Goal: Task Accomplishment & Management: Use online tool/utility

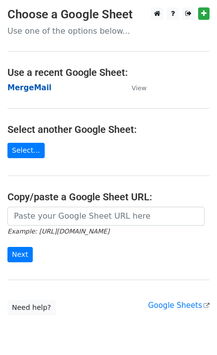
click at [27, 89] on strong "MergeMail" at bounding box center [29, 87] width 44 height 9
click at [23, 87] on strong "MergeMail" at bounding box center [29, 87] width 44 height 9
click at [28, 90] on strong "MergeMail" at bounding box center [29, 87] width 44 height 9
click at [40, 92] on strong "MergeMail" at bounding box center [29, 87] width 44 height 9
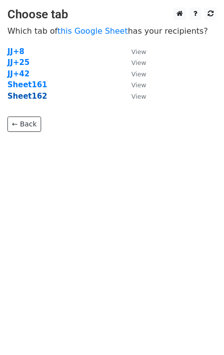
click at [33, 98] on strong "Sheet162" at bounding box center [27, 96] width 40 height 9
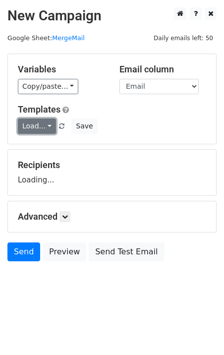
click at [42, 130] on link "Load..." at bounding box center [37, 126] width 38 height 15
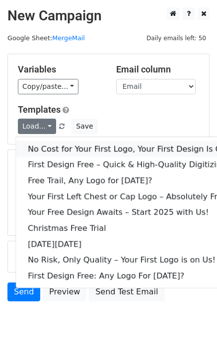
click at [59, 146] on link "No Cost for Your First Logo, Your First Design Is On Us!" at bounding box center [135, 149] width 238 height 16
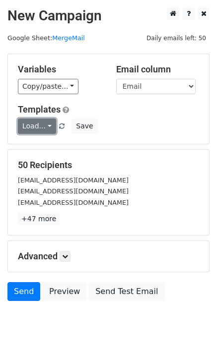
click at [33, 126] on link "Load..." at bounding box center [37, 126] width 38 height 15
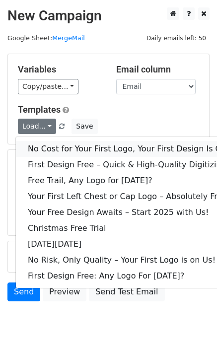
click at [49, 144] on link "No Cost for Your First Logo, Your First Design Is On Us!" at bounding box center [135, 149] width 238 height 16
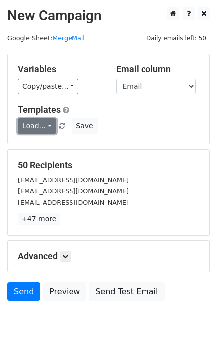
click at [28, 125] on link "Load..." at bounding box center [37, 126] width 38 height 15
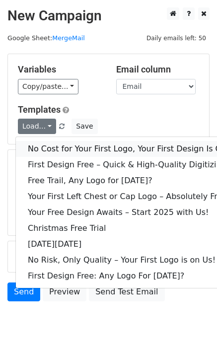
click at [50, 143] on link "No Cost for Your First Logo, Your First Design Is On Us!" at bounding box center [135, 149] width 238 height 16
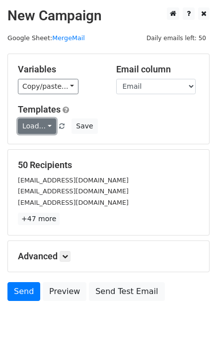
click at [47, 124] on link "Load..." at bounding box center [37, 126] width 38 height 15
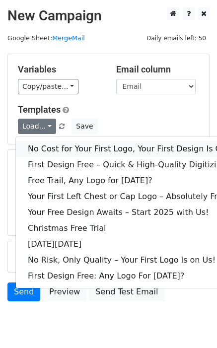
click at [52, 146] on link "No Cost for Your First Logo, Your First Design Is On Us!" at bounding box center [135, 149] width 238 height 16
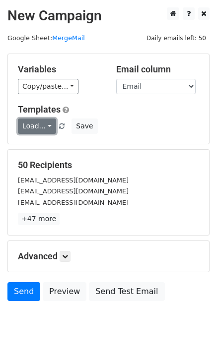
click at [28, 131] on link "Load..." at bounding box center [37, 126] width 38 height 15
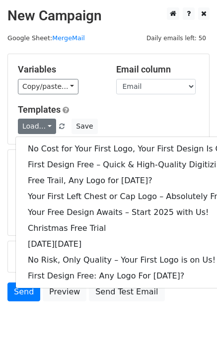
click at [100, 100] on div "Variables Copy/paste... {{Email}} Email column Email Templates Load... No Cost …" at bounding box center [108, 99] width 201 height 90
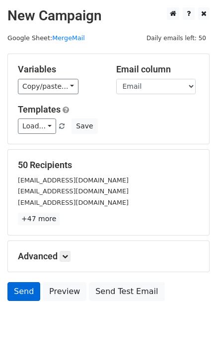
scroll to position [30, 0]
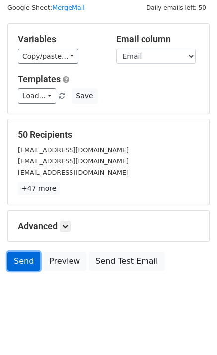
click at [16, 264] on link "Send" at bounding box center [23, 261] width 33 height 19
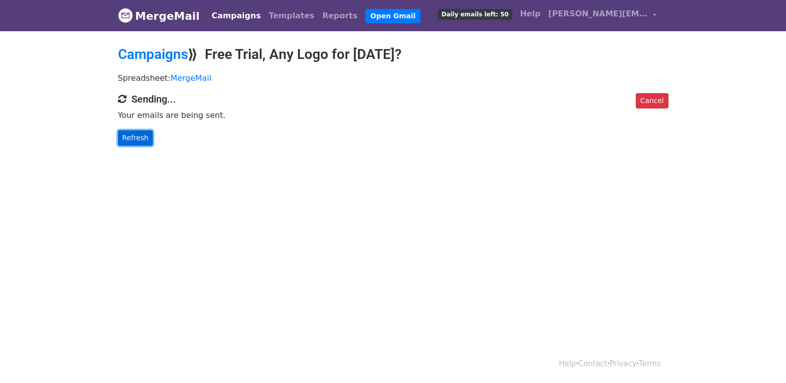
click at [144, 137] on link "Refresh" at bounding box center [135, 137] width 35 height 15
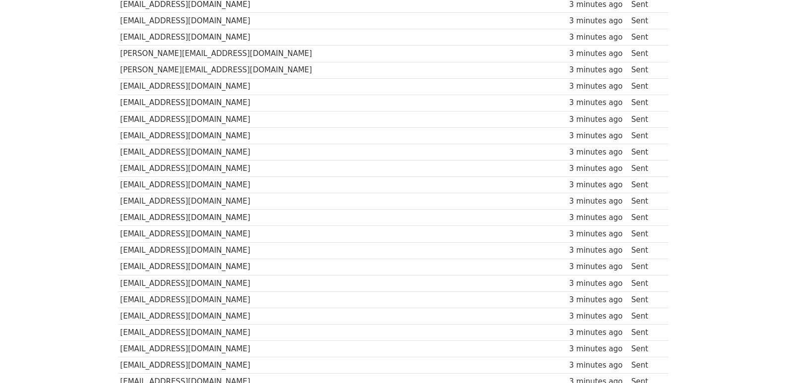
scroll to position [690, 0]
